Goal: Use online tool/utility: Utilize a website feature to perform a specific function

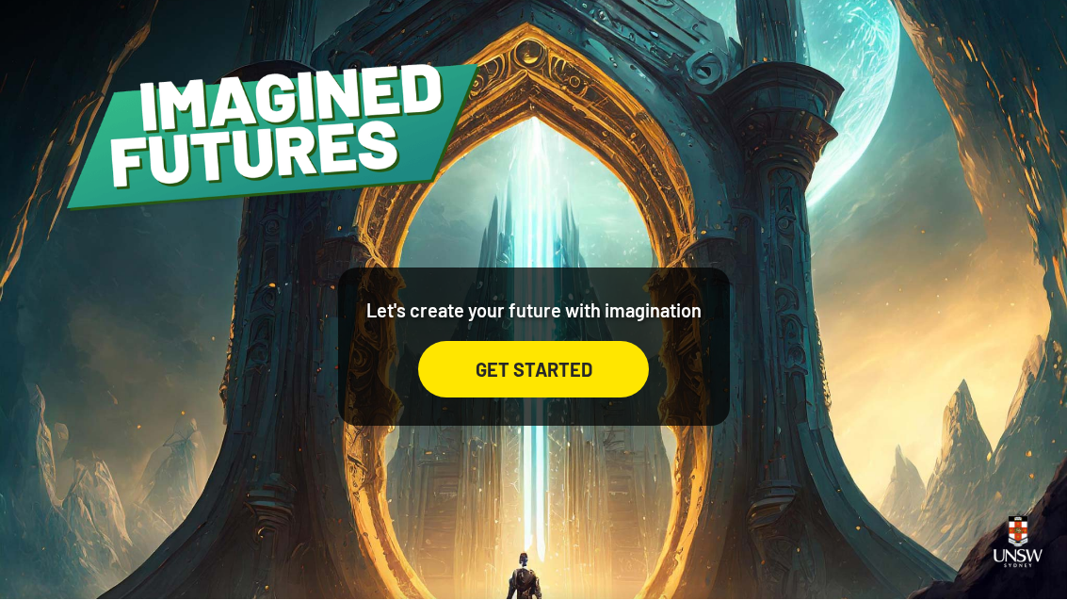
scroll to position [59, 0]
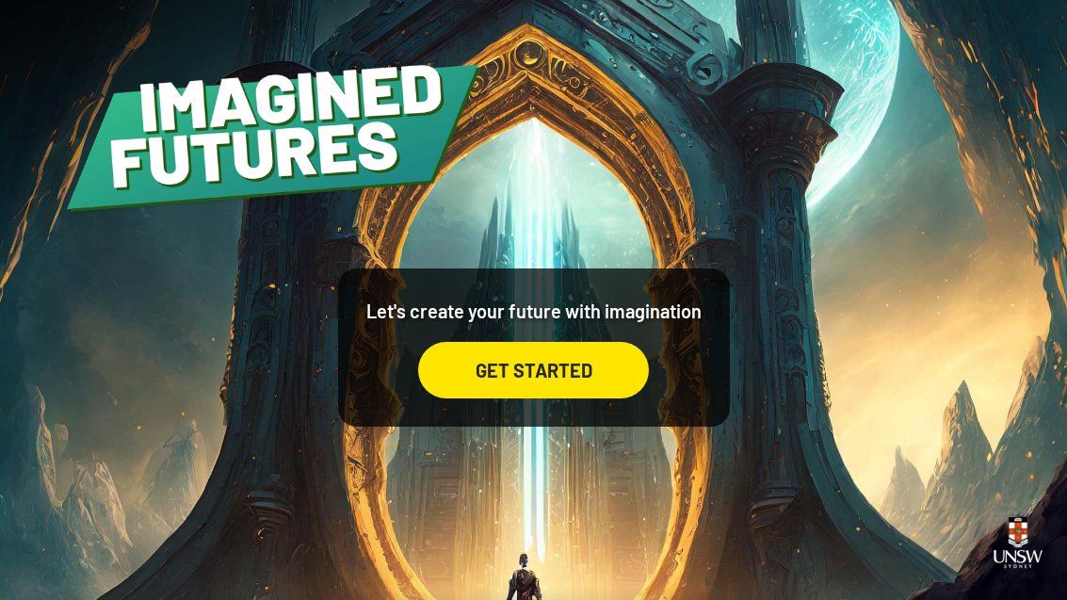
click at [575, 357] on div "GET STARTED" at bounding box center [533, 370] width 231 height 57
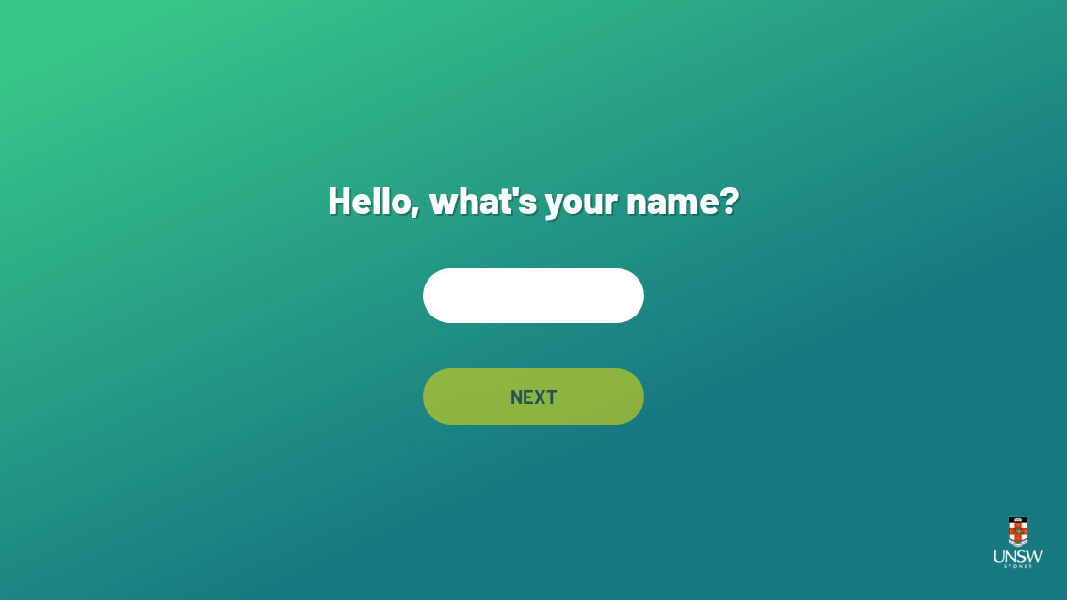
click at [561, 313] on input "text" at bounding box center [533, 295] width 221 height 55
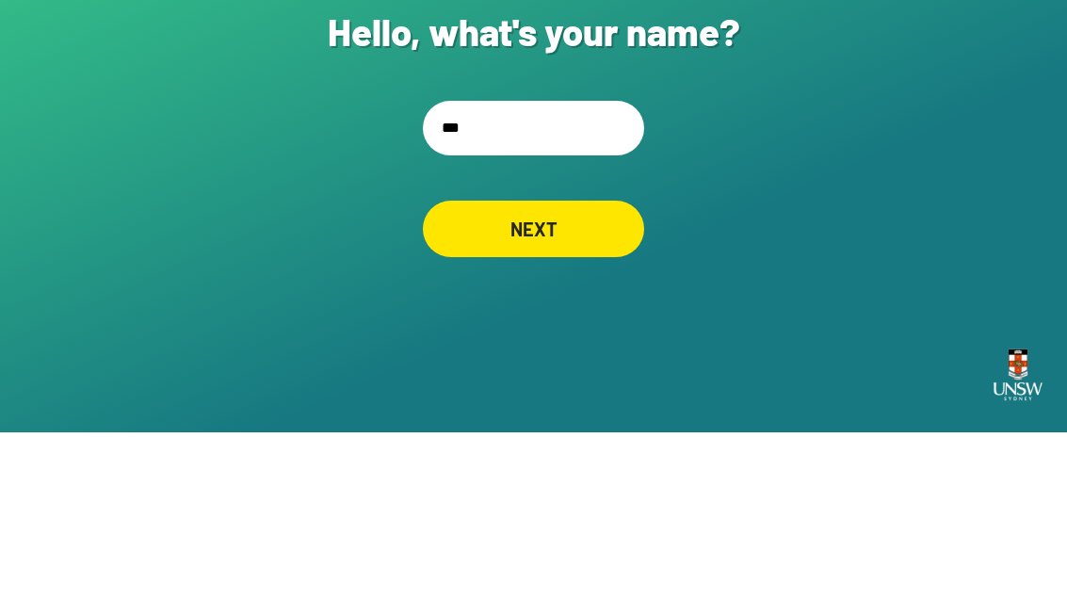
type input "****"
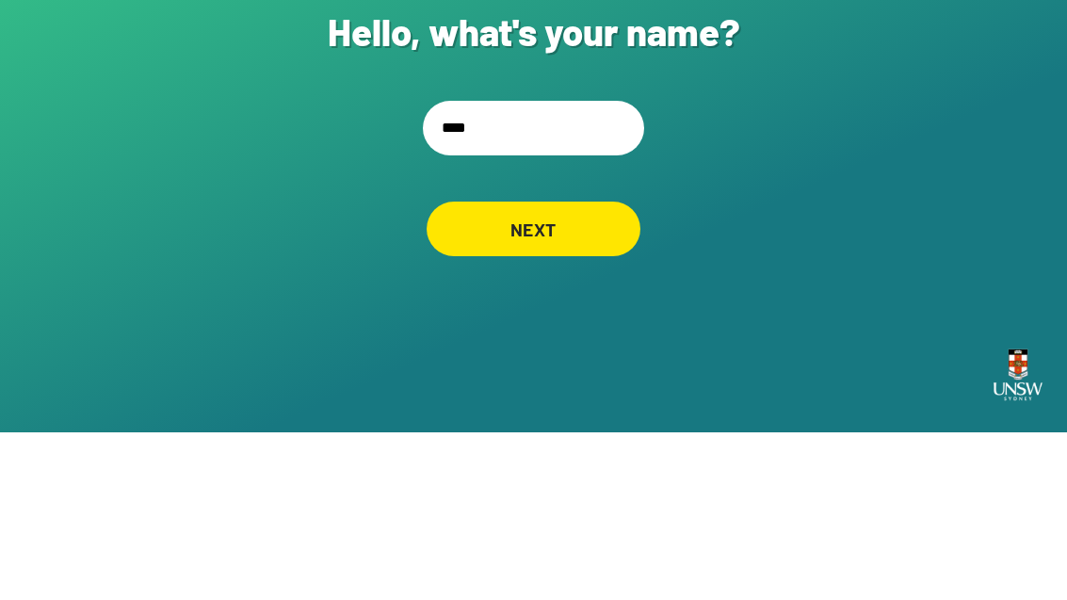
click at [600, 369] on div "NEXT" at bounding box center [534, 396] width 214 height 55
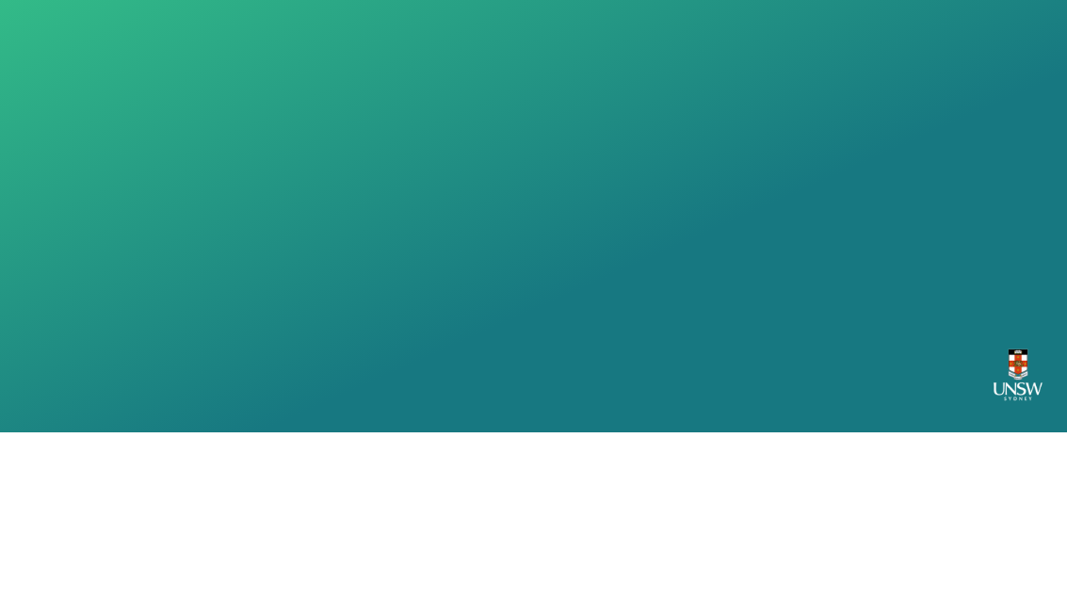
scroll to position [60, 0]
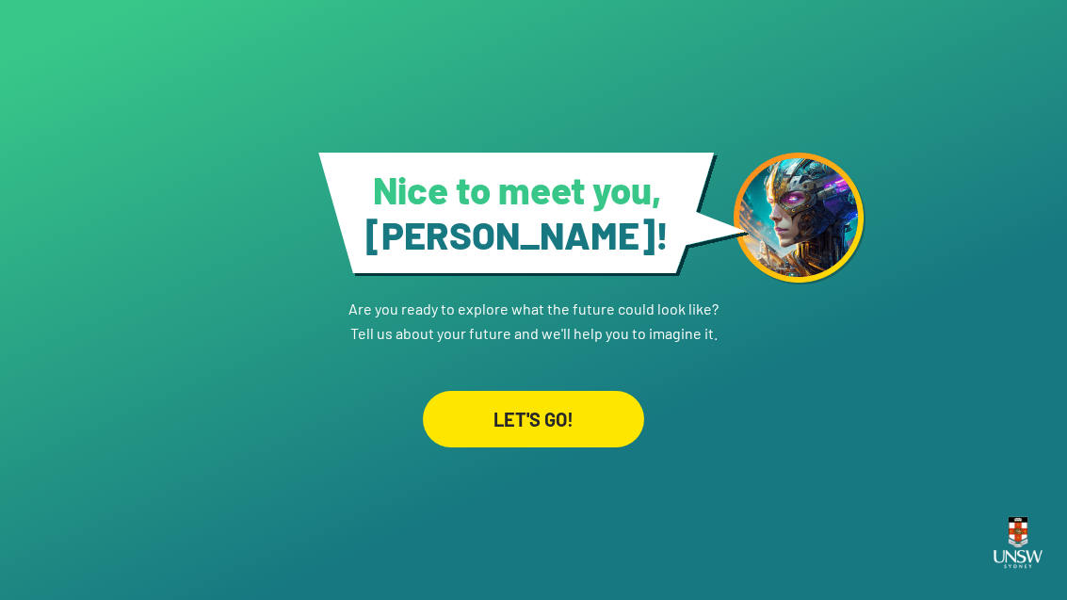
click at [574, 394] on div "LET'S GO!" at bounding box center [533, 419] width 221 height 57
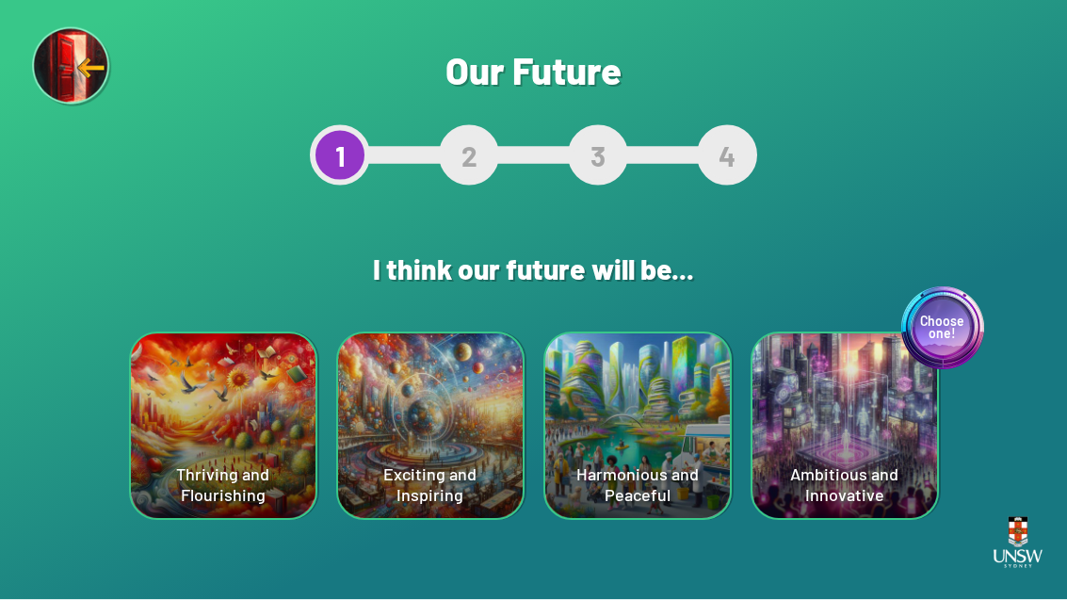
scroll to position [60, 0]
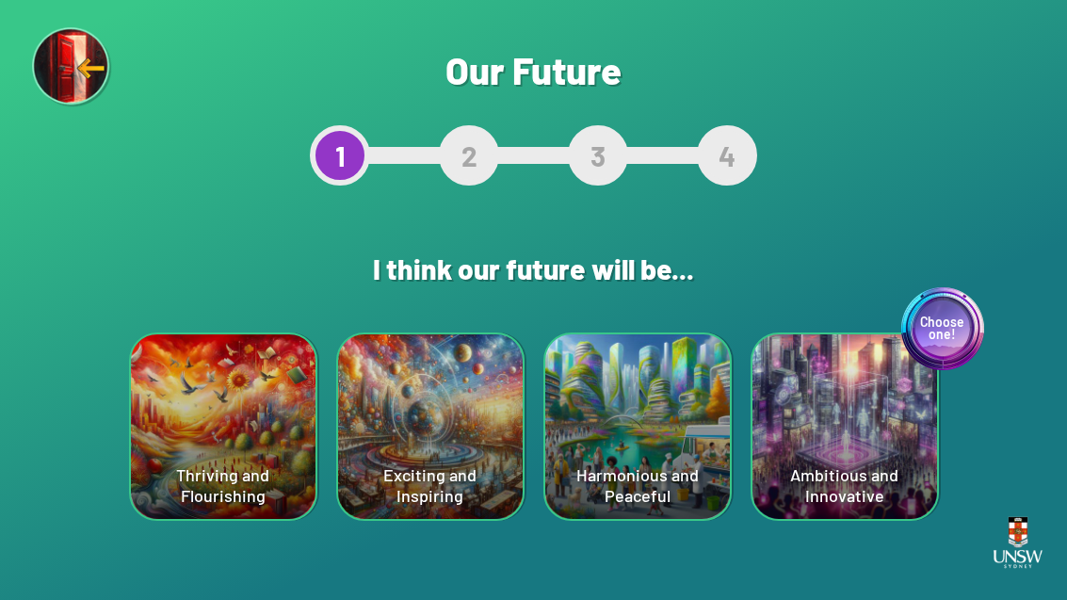
click at [700, 394] on div "Choose one! Ambitious and Innovative" at bounding box center [844, 426] width 185 height 185
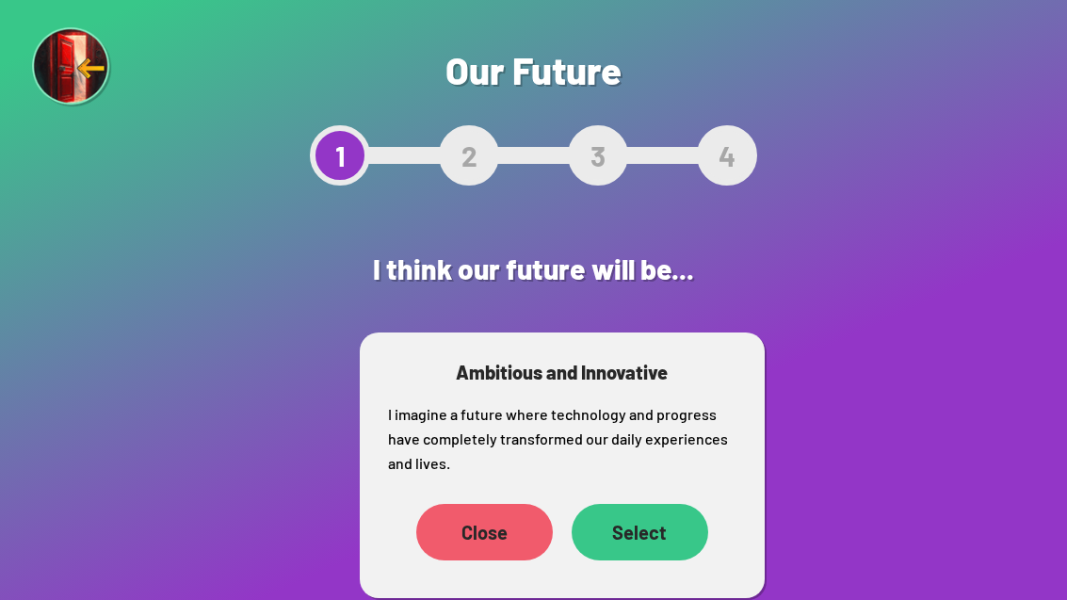
click at [665, 504] on div "Select" at bounding box center [640, 532] width 137 height 57
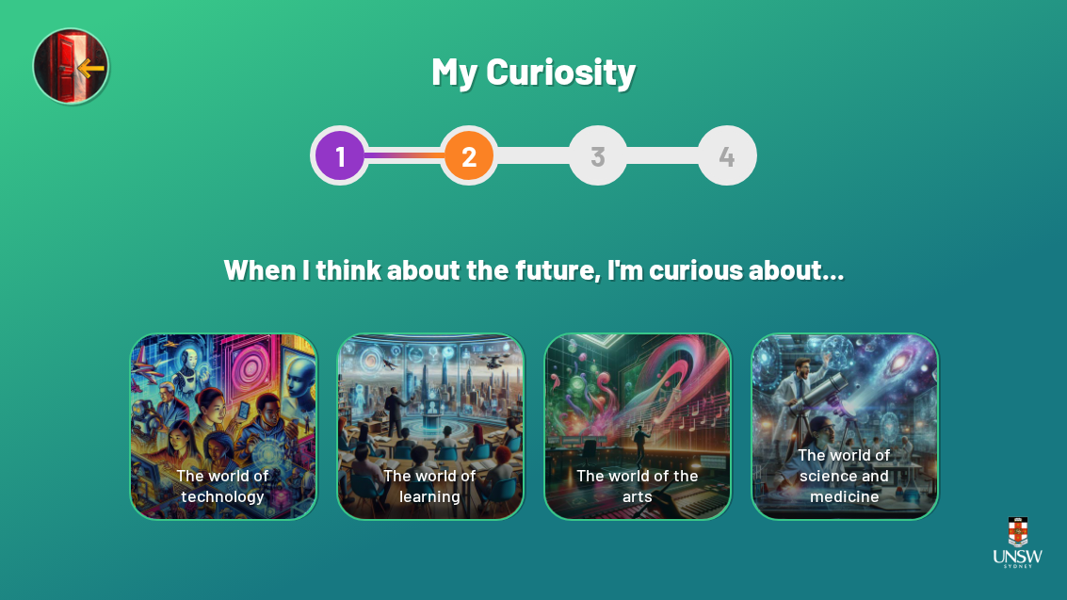
click at [657, 479] on div "The world of the arts" at bounding box center [637, 426] width 185 height 185
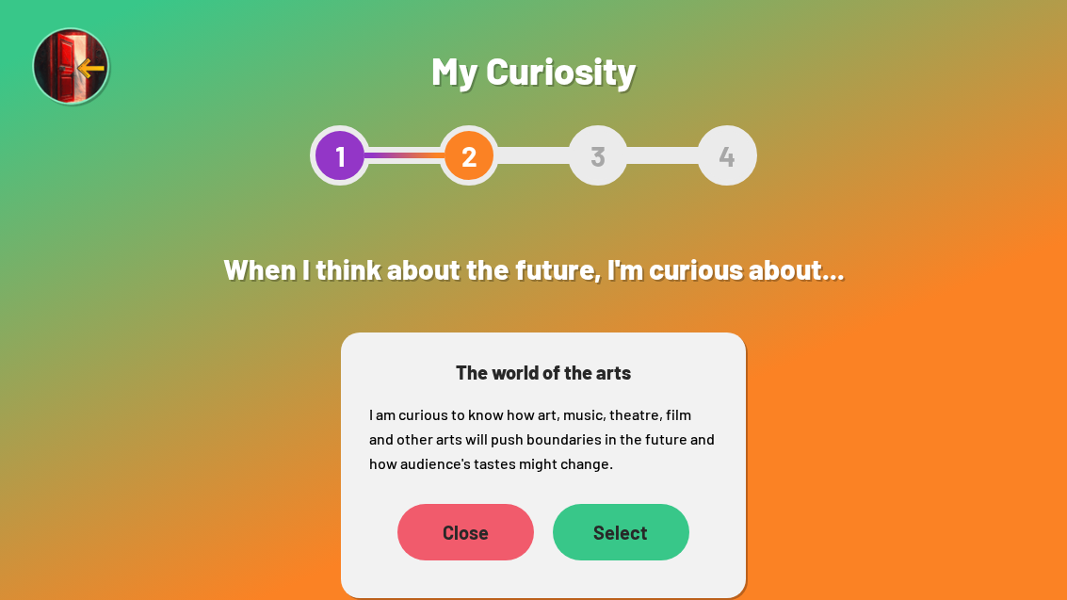
click at [608, 541] on div "Select" at bounding box center [621, 532] width 137 height 57
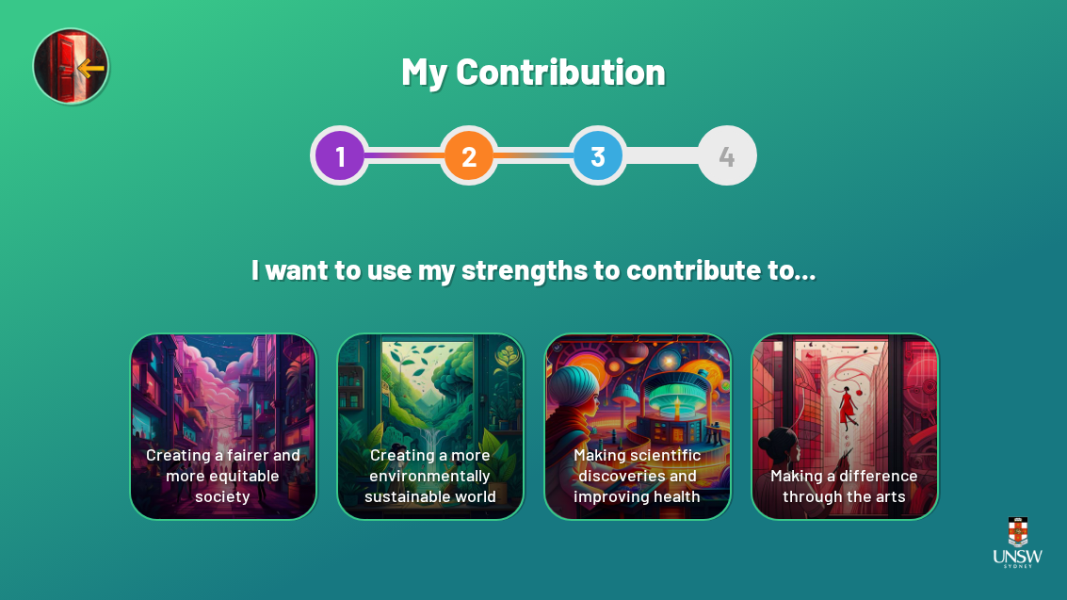
click at [455, 368] on div "Creating a more environmentally sustainable world" at bounding box center [430, 426] width 185 height 185
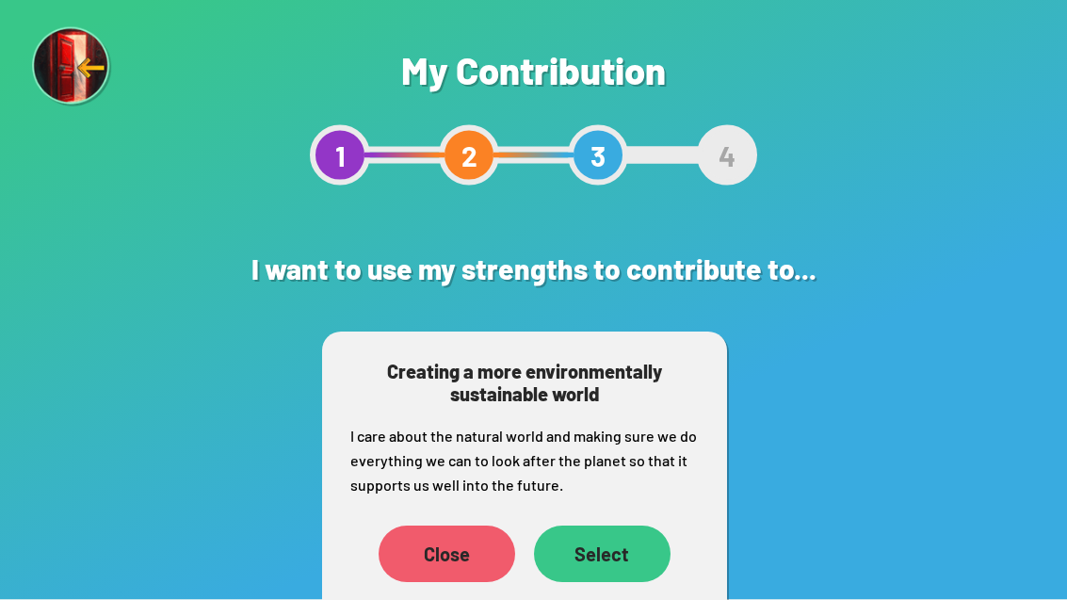
scroll to position [60, 0]
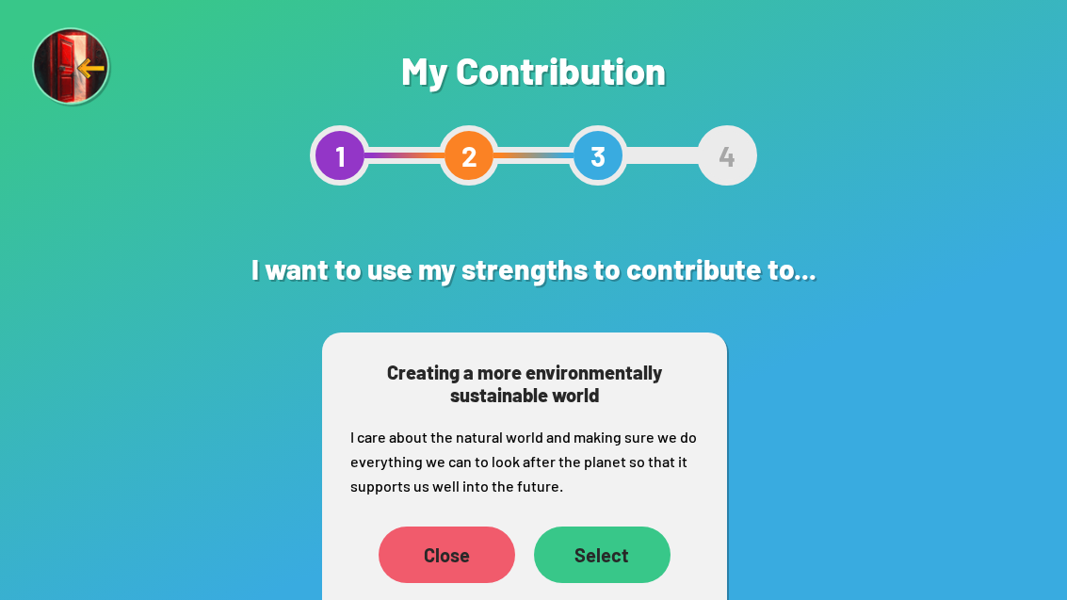
click at [624, 526] on div "Select" at bounding box center [602, 554] width 137 height 57
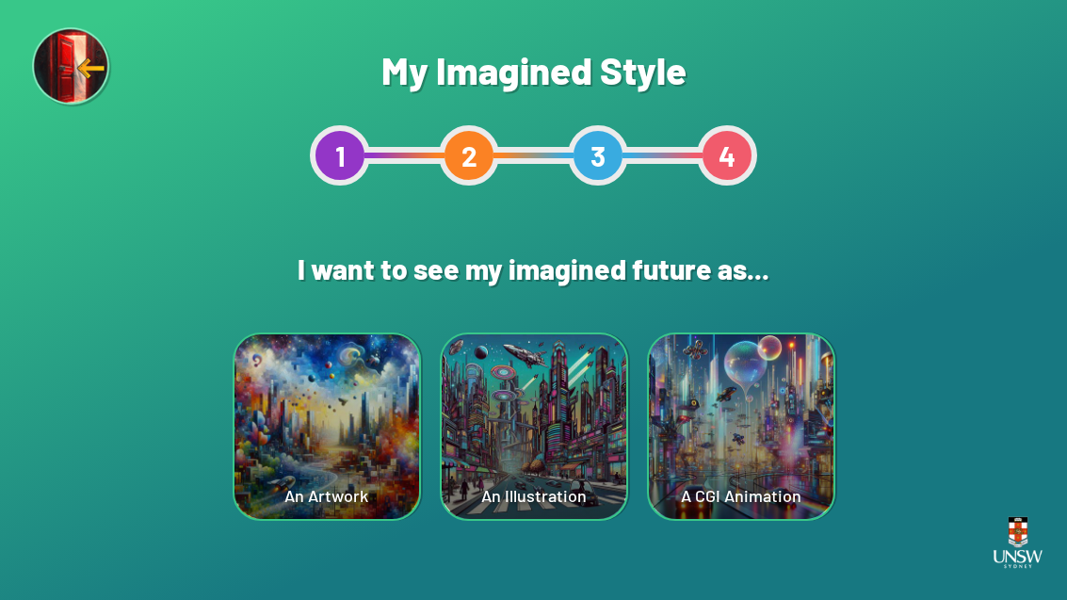
click at [700, 395] on div "A CGI Animation" at bounding box center [741, 426] width 185 height 185
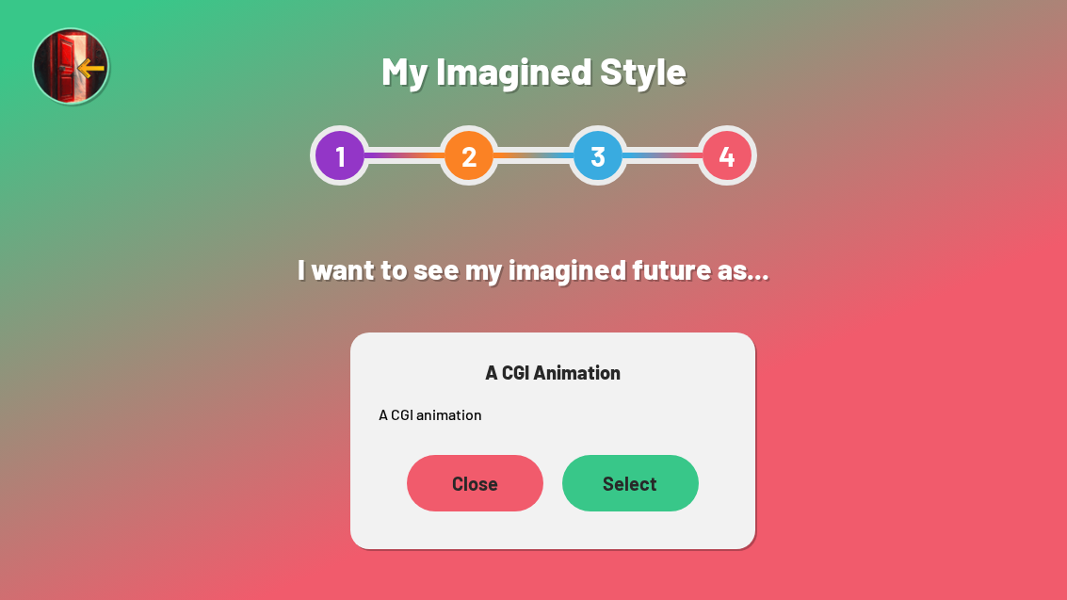
click at [628, 483] on div "Select" at bounding box center [630, 483] width 137 height 57
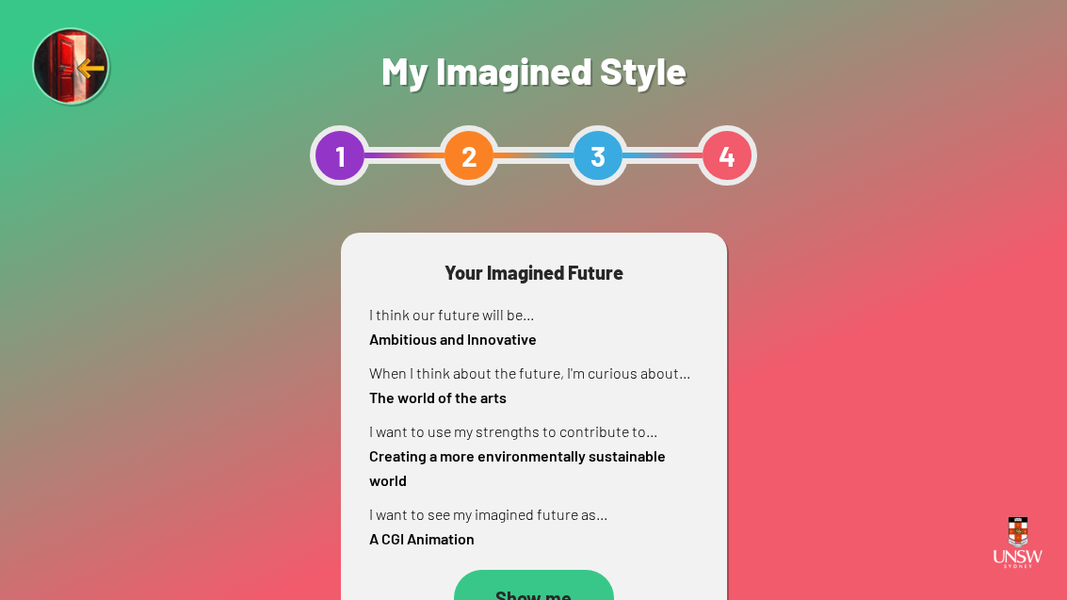
click at [555, 585] on div "Show me" at bounding box center [534, 598] width 160 height 57
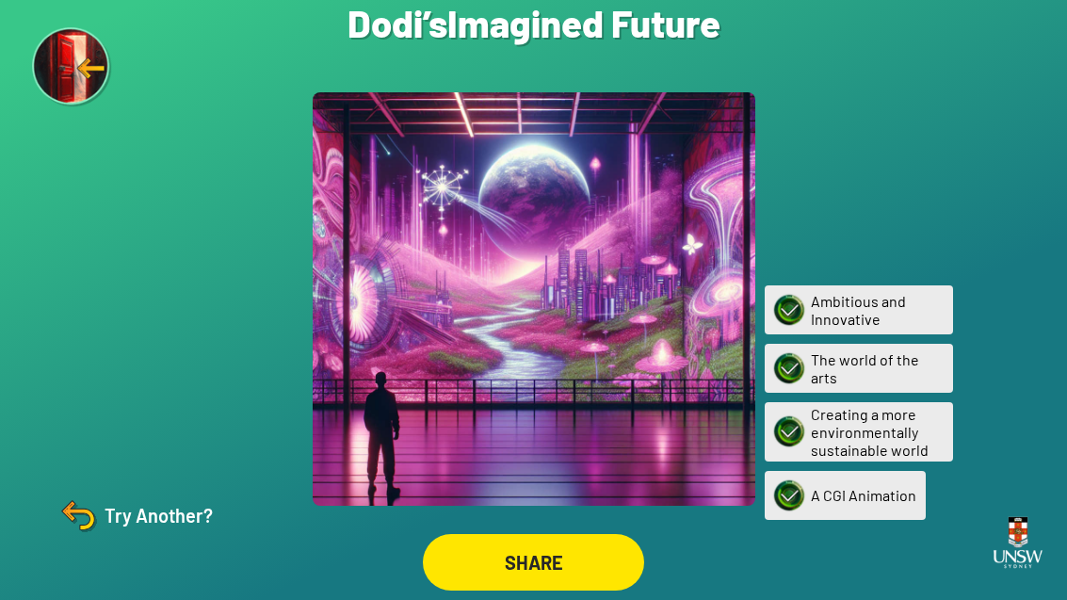
click at [700, 451] on div "Creating a more environmentally sustainable world" at bounding box center [859, 431] width 188 height 59
click at [700, 315] on img at bounding box center [788, 309] width 43 height 43
click at [700, 334] on div "Ambitious and Innovative" at bounding box center [859, 309] width 188 height 49
click at [700, 435] on div "Creating a more environmentally sustainable world" at bounding box center [859, 431] width 188 height 59
click at [99, 538] on img at bounding box center [78, 514] width 45 height 45
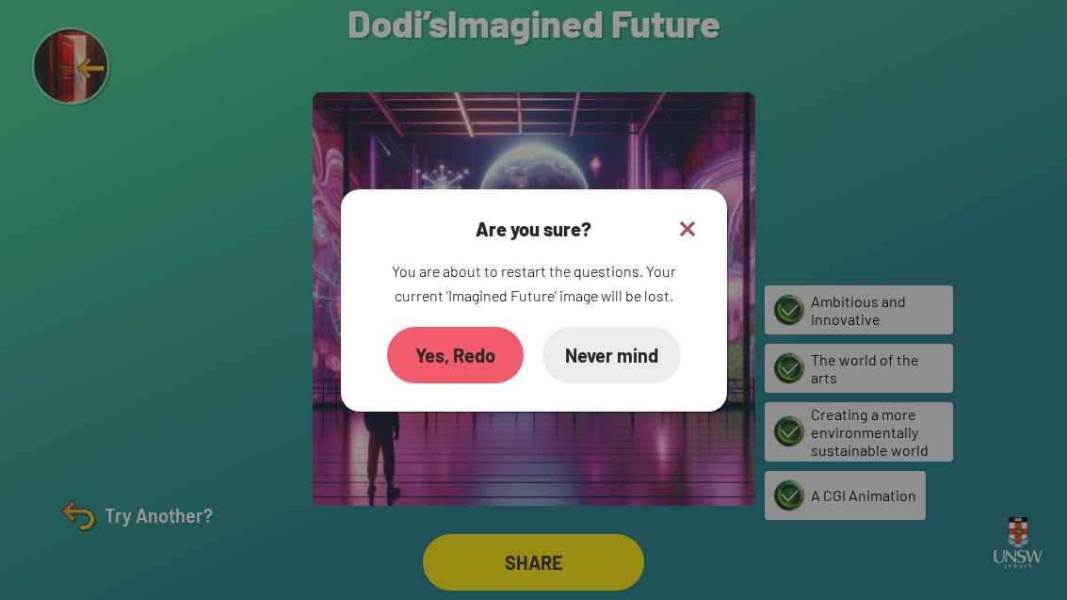
click at [121, 372] on div at bounding box center [533, 300] width 1067 height 600
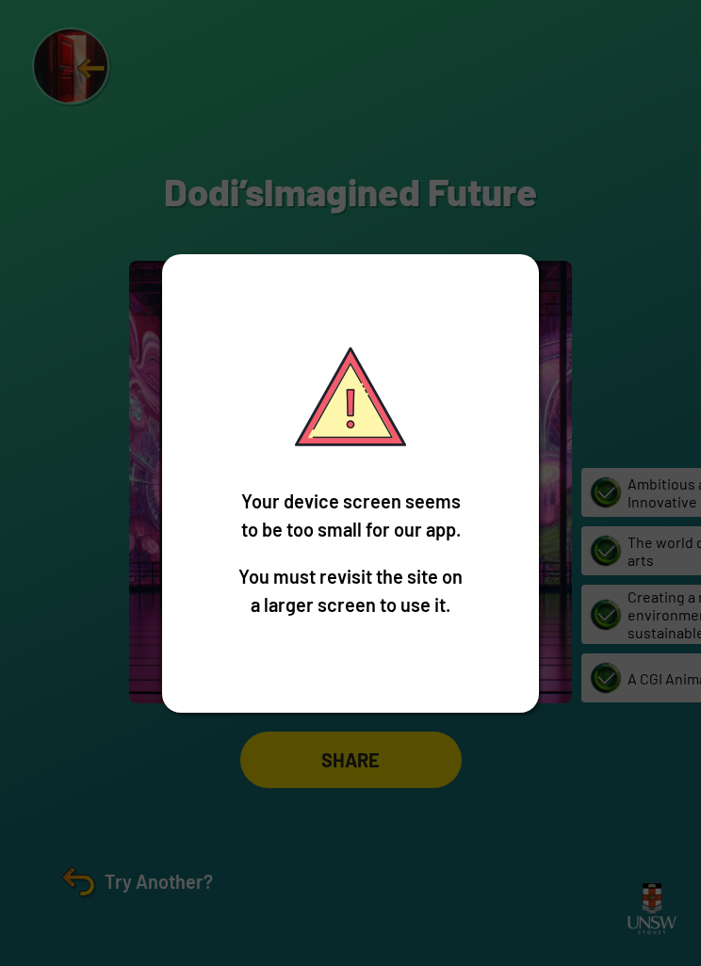
scroll to position [60, 0]
